Goal: Task Accomplishment & Management: Manage account settings

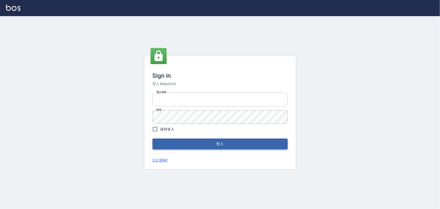
type input "2988528"
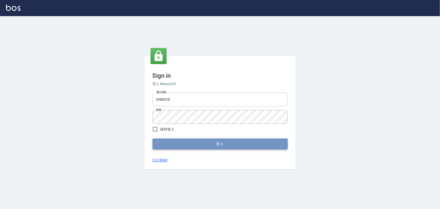
click at [196, 140] on button "登入" at bounding box center [220, 143] width 135 height 11
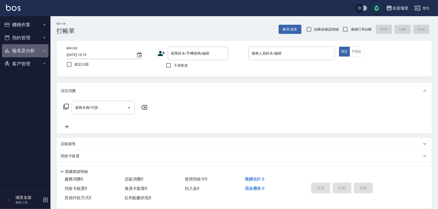
drag, startPoint x: 26, startPoint y: 52, endPoint x: 28, endPoint y: 53, distance: 2.7
click at [28, 53] on button "報表及分析" at bounding box center [25, 50] width 46 height 13
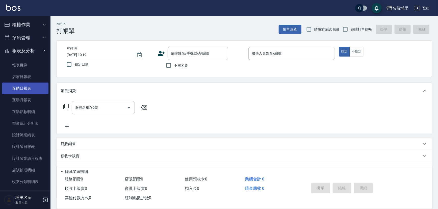
click at [23, 93] on link "互助日報表" at bounding box center [25, 88] width 46 height 12
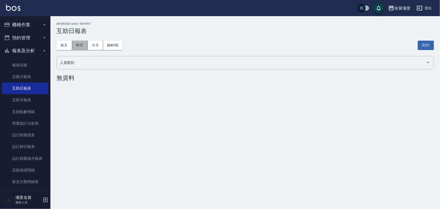
click at [78, 42] on button "昨天" at bounding box center [80, 45] width 16 height 9
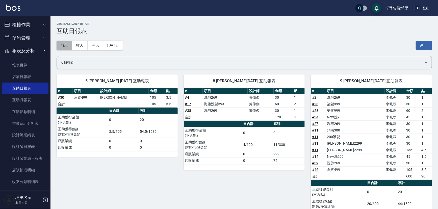
click at [68, 43] on button "前天" at bounding box center [65, 45] width 16 height 9
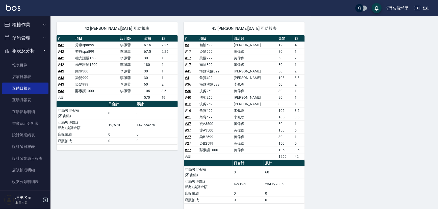
scroll to position [199, 0]
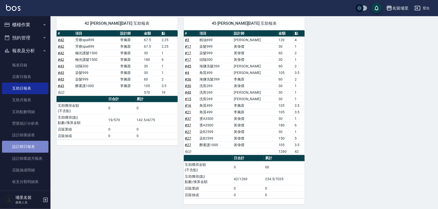
click at [31, 150] on link "設計師日報表" at bounding box center [25, 147] width 46 height 12
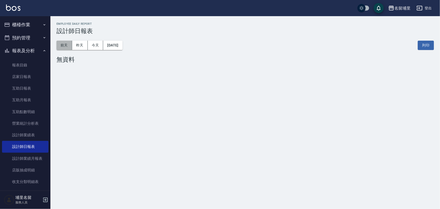
click at [63, 44] on button "前天" at bounding box center [65, 45] width 16 height 9
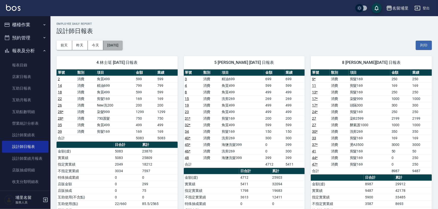
click at [121, 45] on button "2025/10/06" at bounding box center [112, 45] width 19 height 9
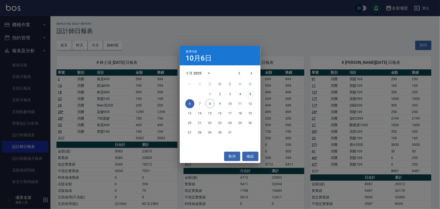
click at [249, 94] on button "5" at bounding box center [250, 94] width 9 height 9
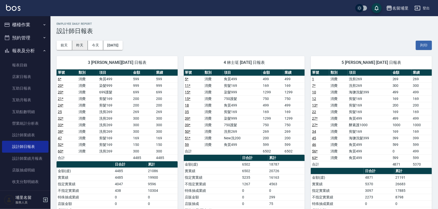
click at [75, 45] on button "昨天" at bounding box center [80, 45] width 16 height 9
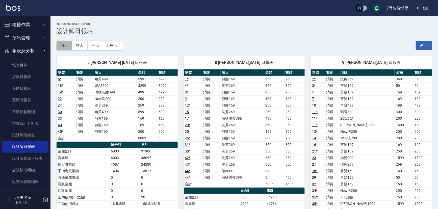
click at [68, 44] on button "前天" at bounding box center [65, 45] width 16 height 9
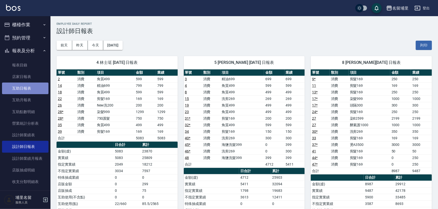
click at [40, 86] on link "互助日報表" at bounding box center [25, 88] width 46 height 12
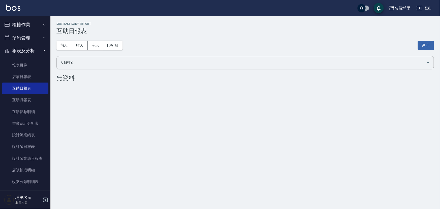
drag, startPoint x: 35, startPoint y: 23, endPoint x: 36, endPoint y: 44, distance: 21.2
click at [35, 22] on button "櫃檯作業" at bounding box center [25, 24] width 46 height 13
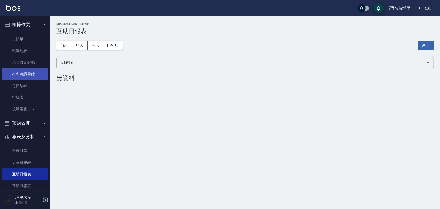
drag, startPoint x: 33, startPoint y: 84, endPoint x: 33, endPoint y: 78, distance: 6.1
click at [33, 83] on link "每日結帳" at bounding box center [25, 86] width 46 height 12
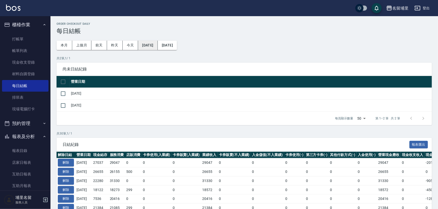
click at [157, 47] on button "2025/09/07" at bounding box center [147, 45] width 19 height 9
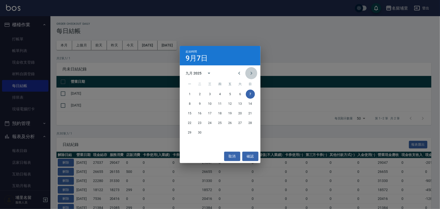
click at [251, 76] on icon "Next month" at bounding box center [251, 73] width 6 height 6
click at [250, 94] on button "5" at bounding box center [250, 94] width 9 height 9
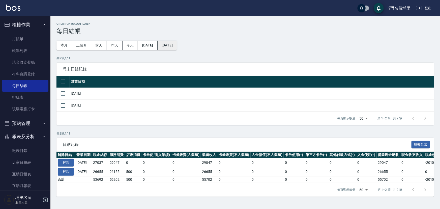
click at [177, 46] on button "2025/10/08" at bounding box center [167, 45] width 19 height 9
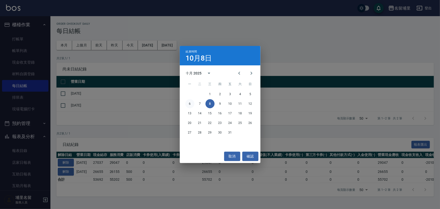
click at [191, 103] on button "6" at bounding box center [189, 103] width 9 height 9
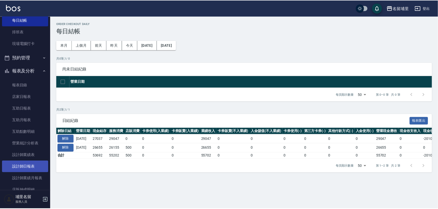
scroll to position [69, 0]
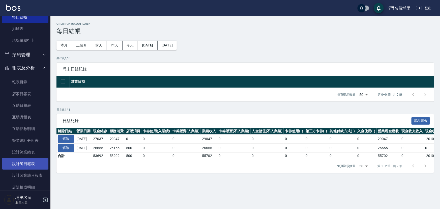
click at [32, 164] on link "設計師日報表" at bounding box center [25, 164] width 46 height 12
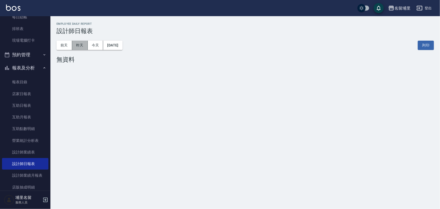
click at [78, 46] on button "昨天" at bounding box center [80, 45] width 16 height 9
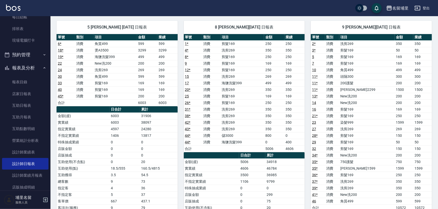
scroll to position [46, 0]
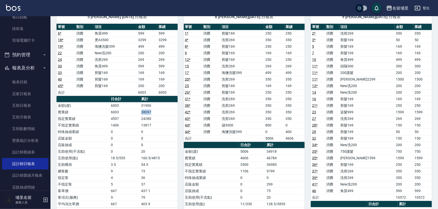
drag, startPoint x: 155, startPoint y: 111, endPoint x: 137, endPoint y: 112, distance: 18.2
click at [137, 112] on tr "實業績 6003 38097" at bounding box center [117, 112] width 121 height 7
click at [137, 112] on td "6003" at bounding box center [124, 112] width 31 height 7
drag, startPoint x: 136, startPoint y: 113, endPoint x: 166, endPoint y: 113, distance: 30.3
click at [166, 113] on tr "實業績 6003 38097" at bounding box center [117, 112] width 121 height 7
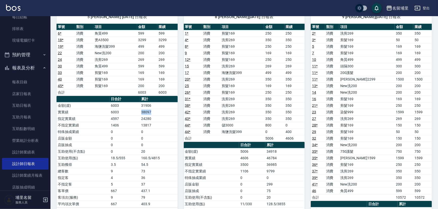
click at [166, 113] on td "38097" at bounding box center [159, 112] width 38 height 7
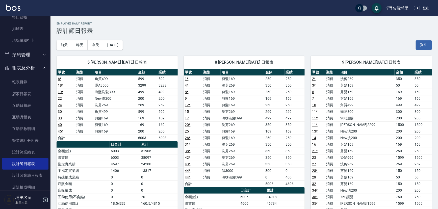
scroll to position [0, 0]
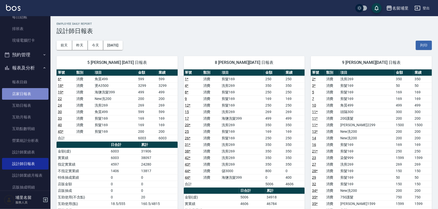
click at [34, 90] on link "店家日報表" at bounding box center [25, 94] width 46 height 12
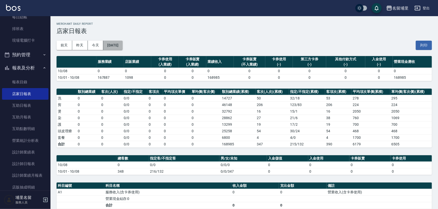
click at [122, 45] on button "2025/10/08" at bounding box center [112, 45] width 19 height 9
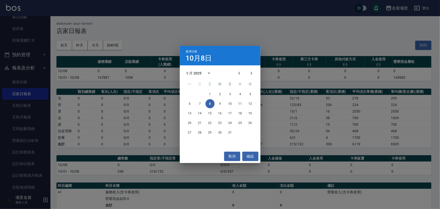
click at [162, 46] on div "選擇日期 10月8日 十月 2025 一 二 三 四 五 六 日 1 2 3 4 5 6 7 8 9 10 11 12 13 14 15 16 17 18 1…" at bounding box center [220, 104] width 440 height 209
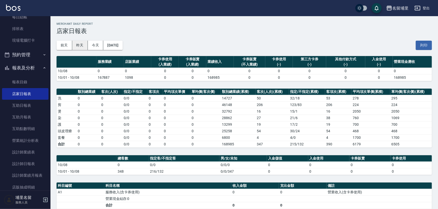
click at [79, 43] on button "昨天" at bounding box center [80, 45] width 16 height 9
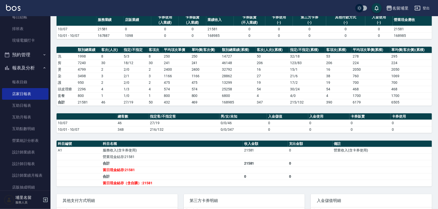
scroll to position [84, 0]
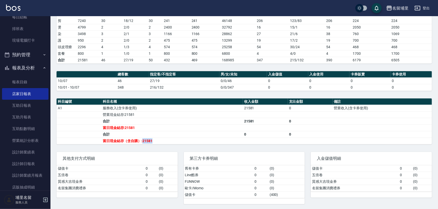
drag, startPoint x: 142, startPoint y: 139, endPoint x: 166, endPoint y: 139, distance: 24.0
click at [166, 139] on td "當日現金結存（含自購）:21581" at bounding box center [171, 140] width 141 height 7
click at [169, 136] on td "合計" at bounding box center [171, 134] width 141 height 7
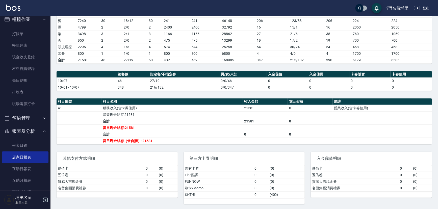
scroll to position [0, 0]
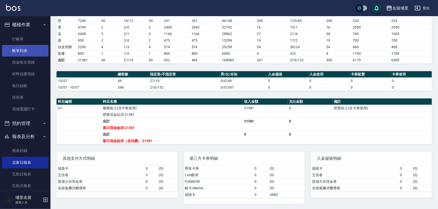
click at [27, 53] on link "帳單列表" at bounding box center [25, 51] width 46 height 12
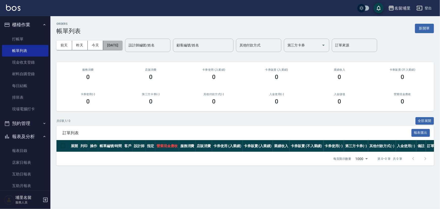
click at [122, 47] on button "2025/10/08" at bounding box center [112, 45] width 19 height 9
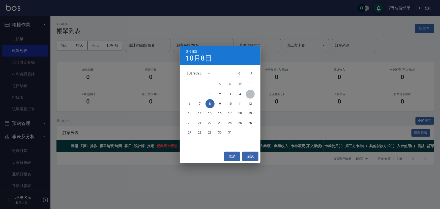
click at [250, 94] on button "5" at bounding box center [250, 94] width 9 height 9
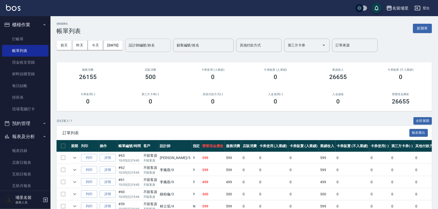
click at [168, 44] on input "設計師編號/姓名" at bounding box center [147, 45] width 41 height 9
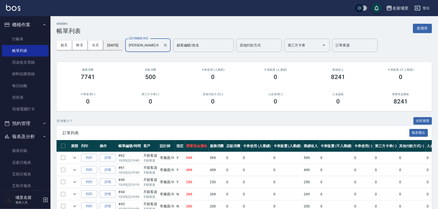
type input "李佩蓉-9"
click at [122, 44] on button "2025/10/05" at bounding box center [112, 45] width 19 height 9
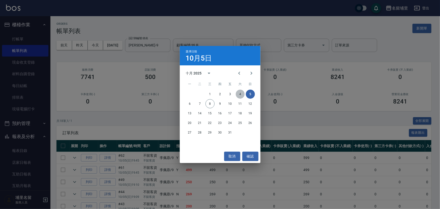
click at [242, 95] on button "4" at bounding box center [240, 94] width 9 height 9
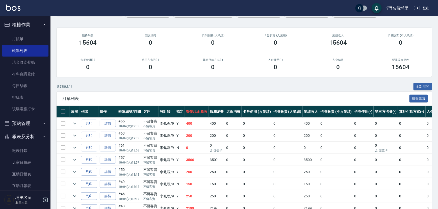
scroll to position [92, 0]
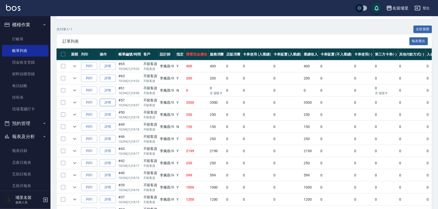
click at [110, 102] on link "詳情" at bounding box center [108, 103] width 16 height 8
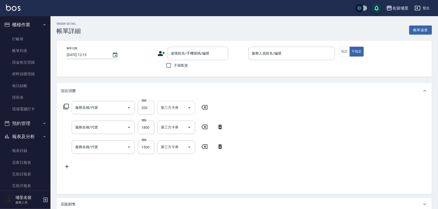
type input "2025/10/04 18:57"
checkbox input "true"
type input "李佩蓉-9"
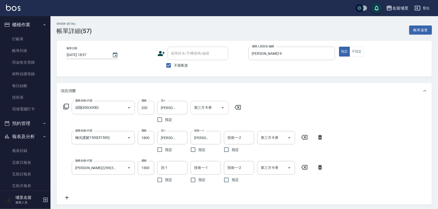
type input "頭隔300(4300)"
type input "極光護髮1500(51500)"
type input "伊黛莉2299(3229)"
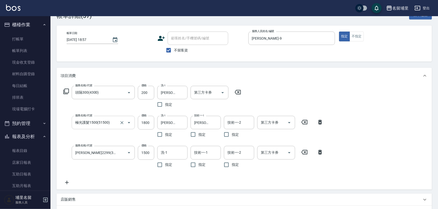
scroll to position [23, 0]
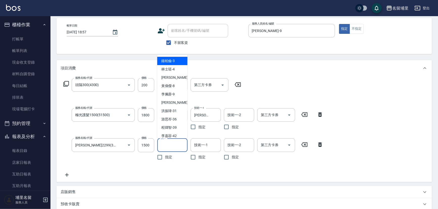
click at [161, 144] on input "洗-1" at bounding box center [172, 145] width 26 height 9
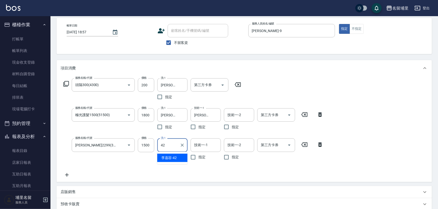
type input "李嘉容-42"
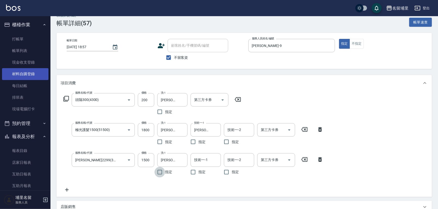
scroll to position [0, 0]
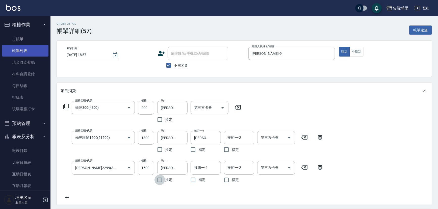
click at [34, 50] on link "帳單列表" at bounding box center [25, 51] width 46 height 12
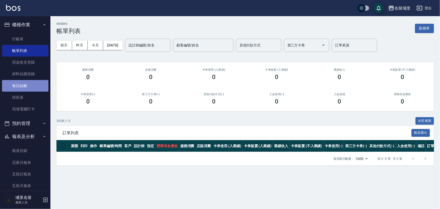
click at [30, 84] on link "每日結帳" at bounding box center [25, 86] width 46 height 12
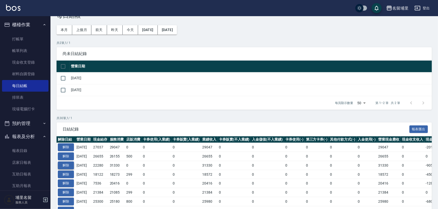
scroll to position [23, 0]
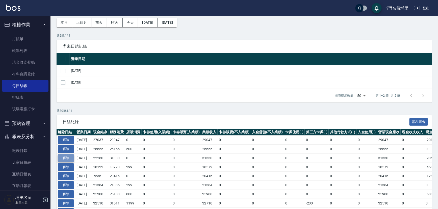
click at [72, 157] on button "解除" at bounding box center [66, 158] width 16 height 8
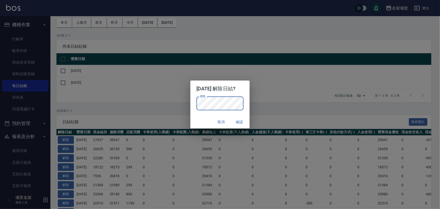
click at [197, 118] on div "取消 確認" at bounding box center [219, 121] width 59 height 13
click at [242, 121] on button "確認" at bounding box center [240, 121] width 16 height 9
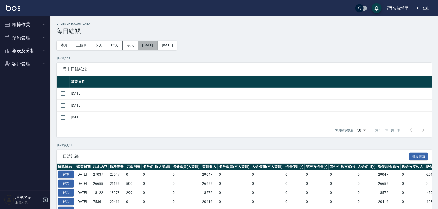
click at [156, 46] on button "[DATE]" at bounding box center [147, 45] width 19 height 9
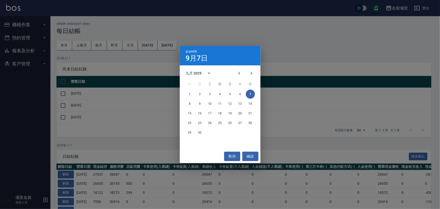
click at [143, 62] on div "起始時間 9月7日 九月 2025 一 二 三 四 五 六 日 1 2 3 4 5 6 7 8 9 10 11 12 13 14 15 16 17 18 19…" at bounding box center [220, 104] width 440 height 209
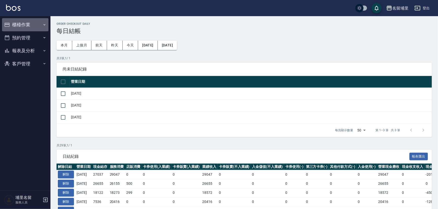
click at [30, 19] on button "櫃檯作業" at bounding box center [25, 24] width 46 height 13
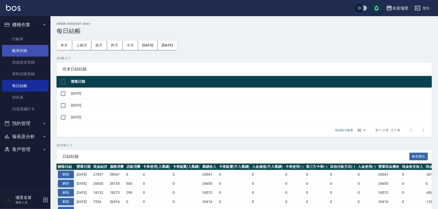
click at [26, 52] on link "帳單列表" at bounding box center [25, 51] width 46 height 12
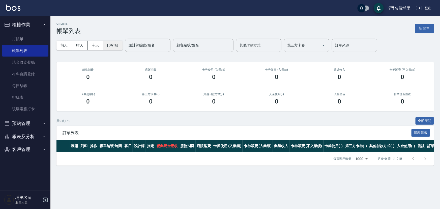
click at [114, 46] on button "[DATE]" at bounding box center [112, 45] width 19 height 9
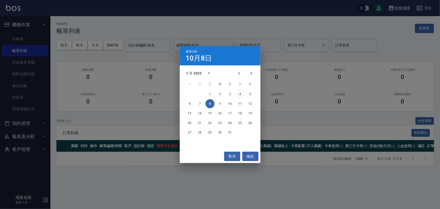
click at [240, 95] on button "4" at bounding box center [240, 94] width 9 height 9
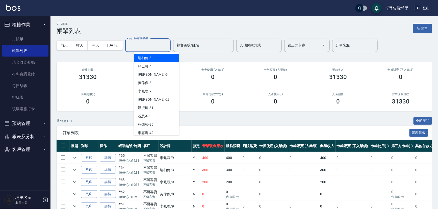
click at [149, 47] on input "設計師編號/姓名" at bounding box center [147, 45] width 41 height 9
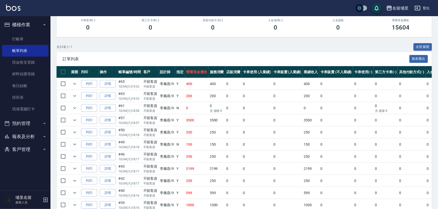
scroll to position [115, 0]
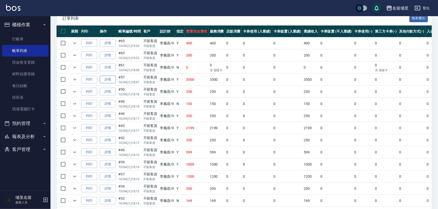
type input "李佩蓉-9"
click at [108, 79] on link "詳情" at bounding box center [108, 80] width 16 height 8
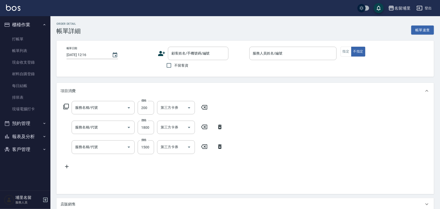
type input "2025/10/04 18:57"
checkbox input "true"
type input "李佩蓉-9"
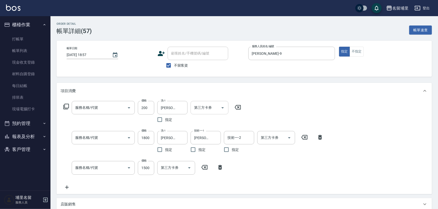
type input "頭隔300(4300)"
type input "極光護髮1500(51500)"
type input "伊黛莉2299(3229)"
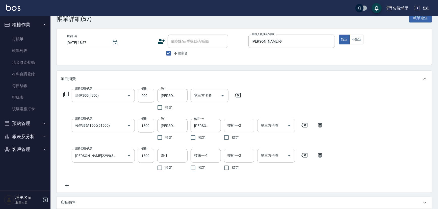
scroll to position [23, 0]
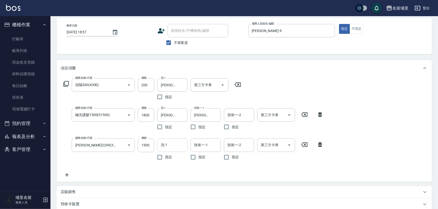
click at [166, 142] on div "洗-1 洗-1" at bounding box center [172, 144] width 30 height 13
type input "李嘉容-42"
click at [172, 183] on div "項目消費 服務名稱/代號 頭隔300(4300) 服務名稱/代號 價格 200 價格 洗-1 李嘉容-42 洗-1 指定 第三方卡券 第三方卡券 服務名稱/代…" at bounding box center [244, 153] width 375 height 186
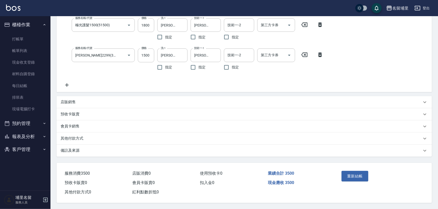
scroll to position [114, 0]
click at [343, 172] on button "重新結帳" at bounding box center [354, 176] width 27 height 11
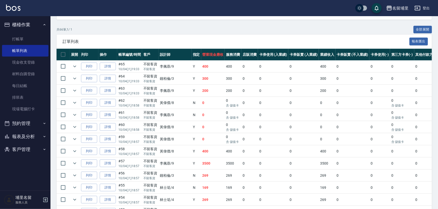
scroll to position [92, 0]
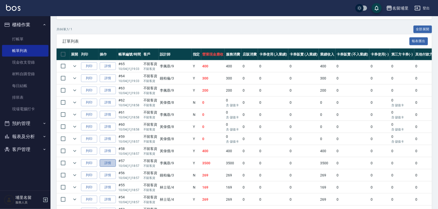
click at [114, 162] on link "詳情" at bounding box center [108, 163] width 16 height 8
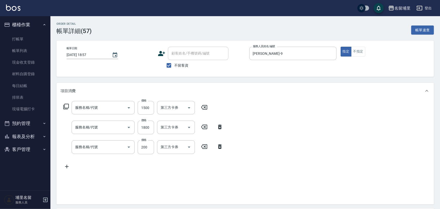
type input "2025/10/04 18:57"
checkbox input "true"
type input "李佩蓉-9"
type input "伊黛莉2299(3229)"
type input "極光護髮1500(51500)"
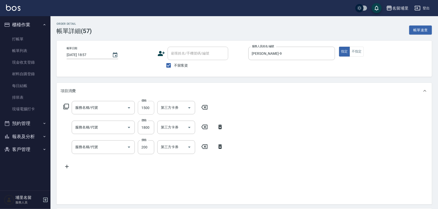
type input "頭隔300(4300)"
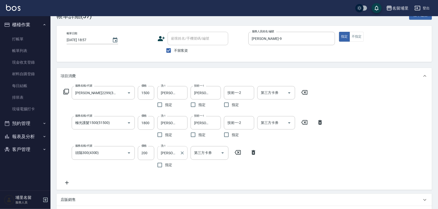
scroll to position [23, 0]
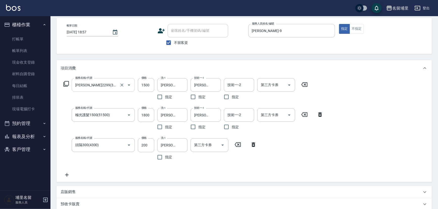
click at [111, 83] on input "伊黛莉2299(3229)" at bounding box center [96, 84] width 44 height 9
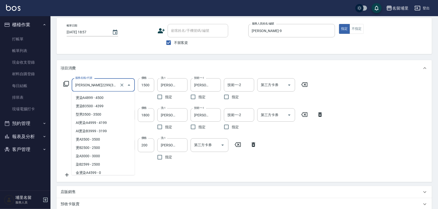
scroll to position [359, 0]
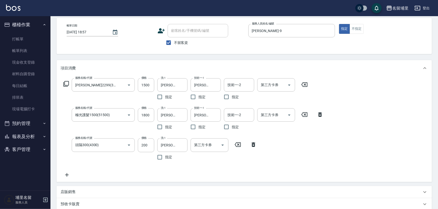
click at [116, 63] on div "項目消費" at bounding box center [244, 68] width 375 height 16
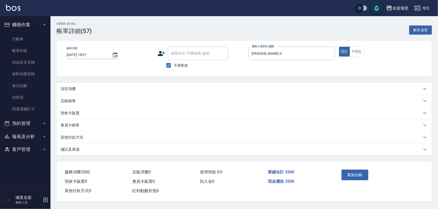
scroll to position [0, 0]
click at [110, 88] on div "項目消費" at bounding box center [242, 88] width 363 height 5
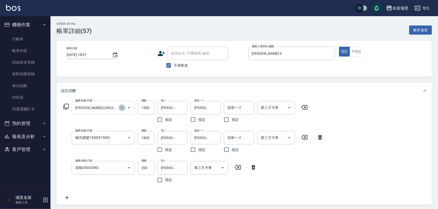
click at [123, 108] on icon "Clear" at bounding box center [121, 107] width 5 height 5
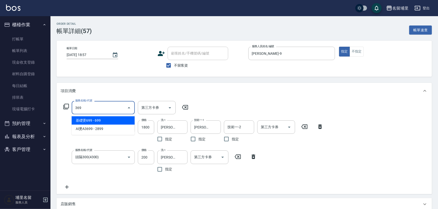
type input "基礎燙699(369)"
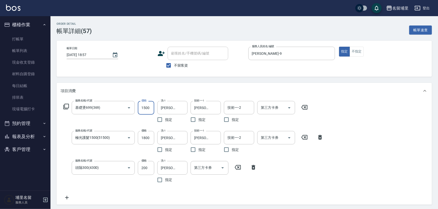
type input "1500"
click at [138, 83] on div "項目消費" at bounding box center [244, 91] width 375 height 16
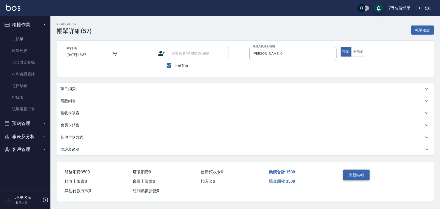
click at [357, 174] on button "重新結帳" at bounding box center [356, 175] width 27 height 11
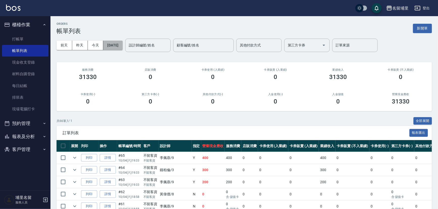
click at [115, 47] on button "2025/10/04" at bounding box center [112, 45] width 19 height 9
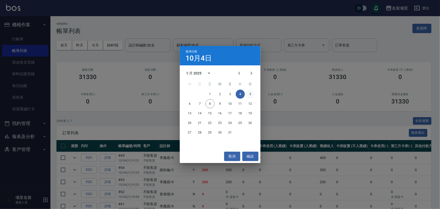
click at [248, 94] on button "5" at bounding box center [250, 94] width 9 height 9
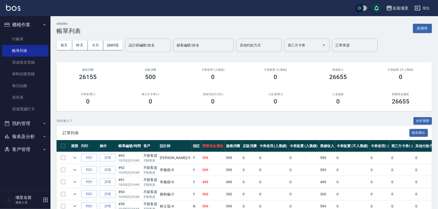
click at [148, 48] on input "設計師編號/姓名" at bounding box center [147, 45] width 41 height 9
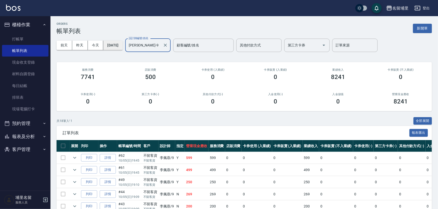
type input "李佩蓉-9"
click at [118, 45] on button "2025/10/05" at bounding box center [112, 45] width 19 height 9
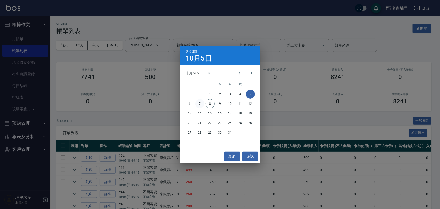
click at [201, 103] on button "7" at bounding box center [199, 103] width 9 height 9
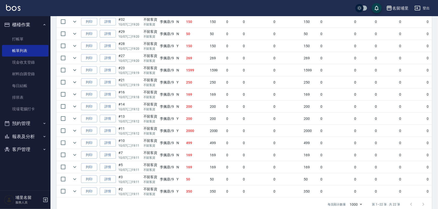
scroll to position [231, 0]
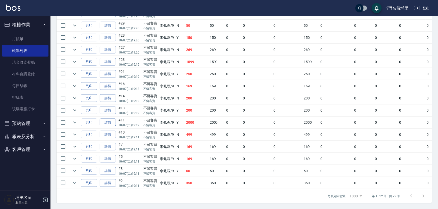
click at [115, 121] on link "詳情" at bounding box center [108, 123] width 16 height 8
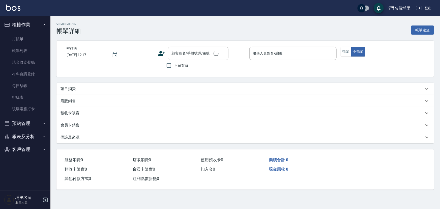
type input "2025/10/07 19:12"
checkbox input "true"
type input "李佩蓉-9"
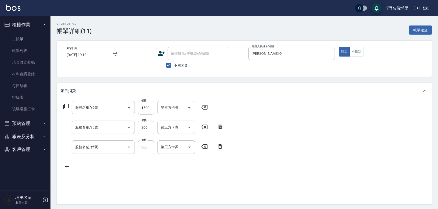
type input "伊黛莉2299(3229)"
type input "200護髮(520)"
type input "頭隔300(4300)"
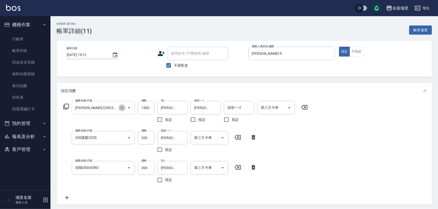
click at [125, 108] on button "Clear" at bounding box center [121, 107] width 7 height 7
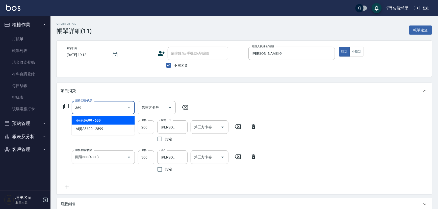
type input "基礎燙699(369)"
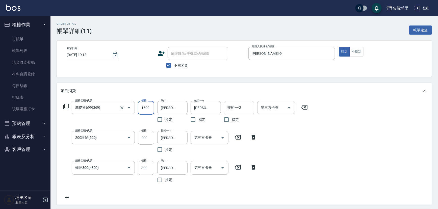
click at [113, 119] on div "服務名稱/代號 基礎燙699(369) 服務名稱/代號" at bounding box center [103, 113] width 63 height 24
type input "1500"
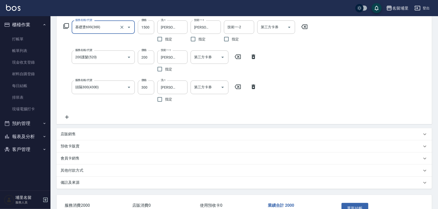
scroll to position [92, 0]
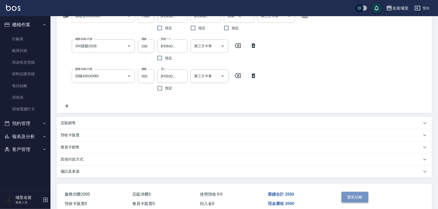
click at [356, 195] on button "重新結帳" at bounding box center [354, 197] width 27 height 11
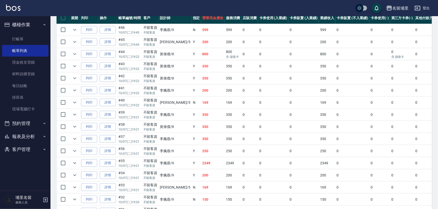
scroll to position [137, 0]
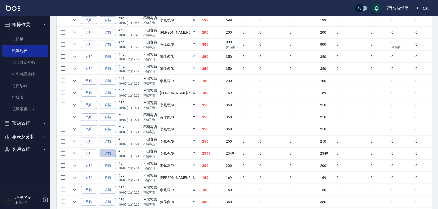
click at [103, 153] on link "詳情" at bounding box center [108, 154] width 16 height 8
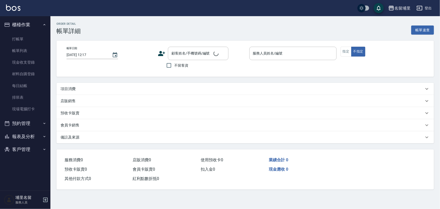
type input "2025/10/07 19:21"
checkbox input "true"
type input "李佩蓉-9"
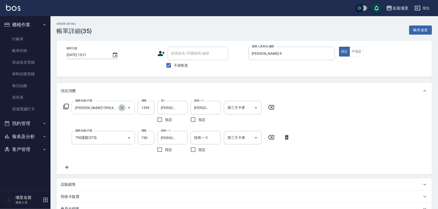
click at [122, 108] on icon "Clear" at bounding box center [121, 107] width 3 height 3
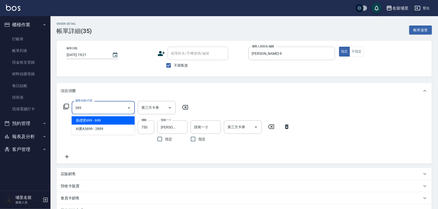
type input "基礎燙699(369)"
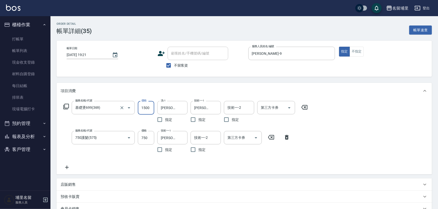
click at [111, 124] on div "服務名稱/代號 基礎燙699(369) 服務名稱/代號" at bounding box center [103, 113] width 63 height 24
type input "1500"
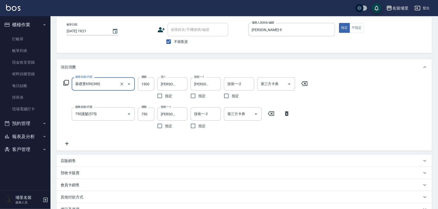
scroll to position [69, 0]
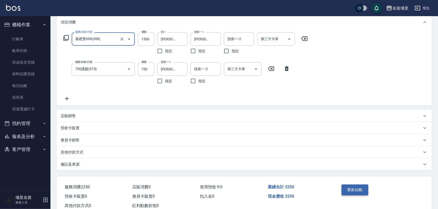
click at [355, 191] on button "重新結帳" at bounding box center [354, 189] width 27 height 11
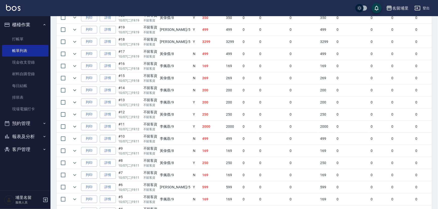
scroll to position [482, 0]
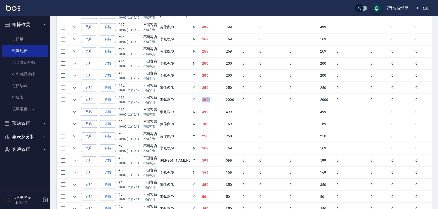
drag, startPoint x: 185, startPoint y: 97, endPoint x: 198, endPoint y: 97, distance: 13.1
click at [201, 97] on td "2000" at bounding box center [213, 100] width 24 height 12
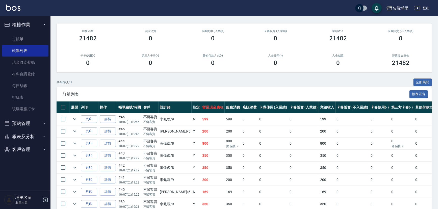
scroll to position [0, 0]
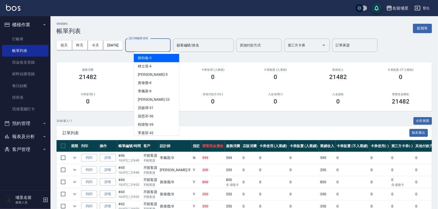
click at [154, 44] on input "設計師編號/姓名" at bounding box center [147, 45] width 41 height 9
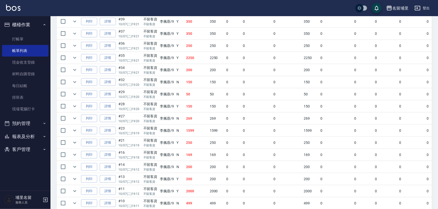
scroll to position [137, 0]
type input "李佩蓉-9"
click at [108, 82] on link "詳情" at bounding box center [108, 81] width 16 height 8
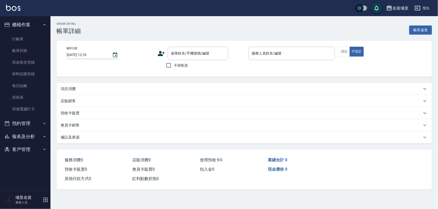
type input "2025/10/07 19:21"
checkbox input "true"
type input "李佩蓉-9"
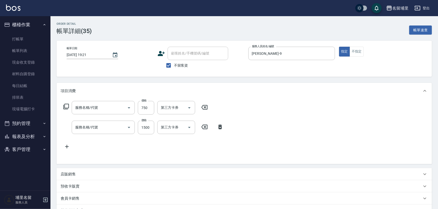
type input "750護髮(575)"
type input "基礎燙699(369)"
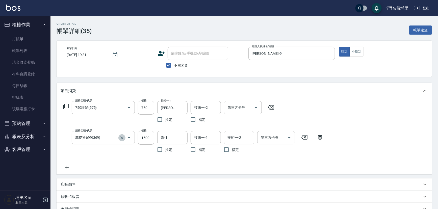
click at [123, 139] on icon "Clear" at bounding box center [121, 137] width 5 height 5
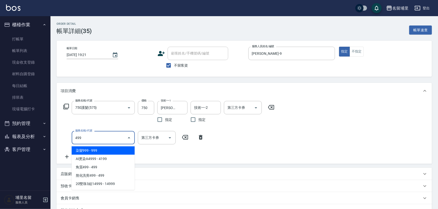
type input "染髮999(499)"
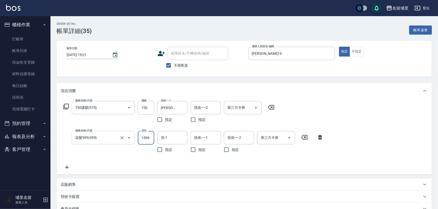
type input "1599"
type input "潘宇浩-45"
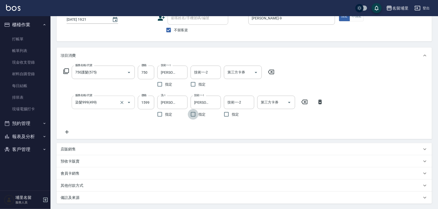
scroll to position [69, 0]
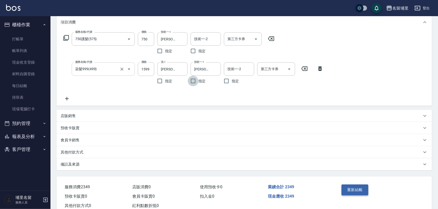
click at [355, 187] on button "重新結帳" at bounding box center [354, 189] width 27 height 11
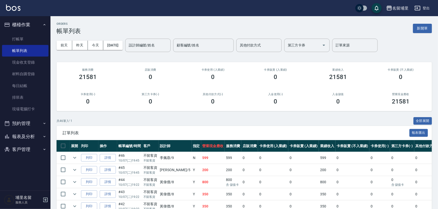
click at [113, 117] on div "共 46 筆, 1 / 1 全部展開" at bounding box center [244, 121] width 375 height 8
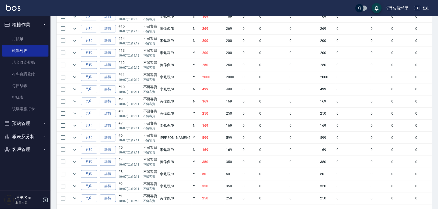
scroll to position [520, 0]
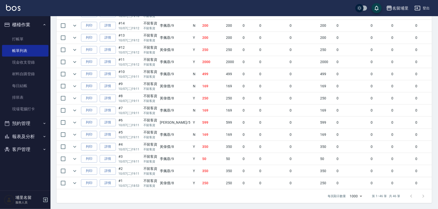
click at [25, 136] on button "報表及分析" at bounding box center [25, 136] width 46 height 13
click at [31, 161] on link "店家日報表" at bounding box center [25, 163] width 46 height 12
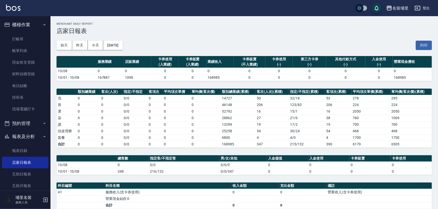
drag, startPoint x: 123, startPoint y: 107, endPoint x: 102, endPoint y: 103, distance: 21.7
click at [123, 106] on td "0 / 0" at bounding box center [134, 104] width 25 height 7
